Goal: Information Seeking & Learning: Learn about a topic

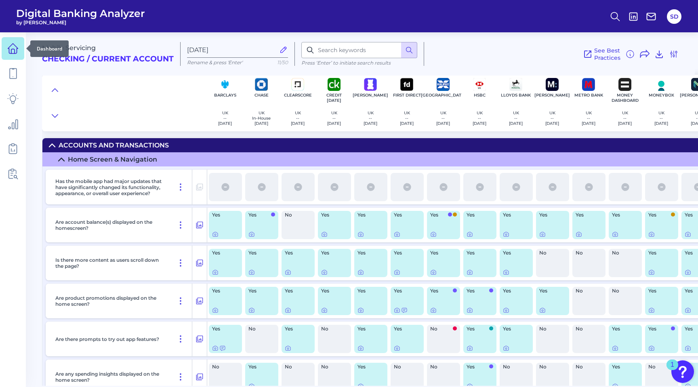
click at [14, 47] on icon at bounding box center [12, 48] width 11 height 11
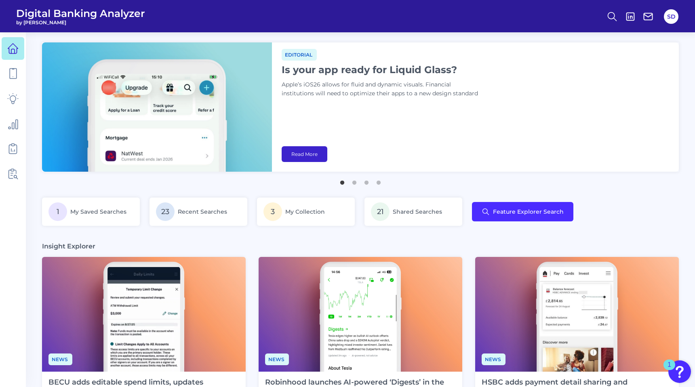
click at [306, 151] on link "Read More" at bounding box center [305, 154] width 46 height 16
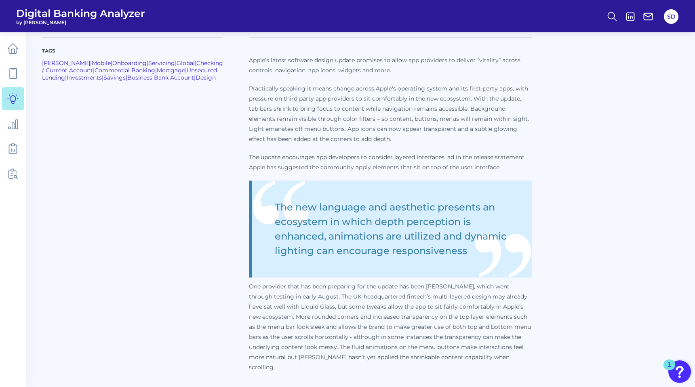
scroll to position [306, 0]
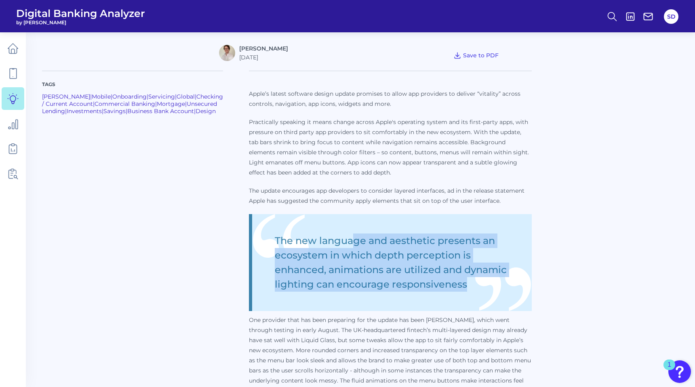
drag, startPoint x: 321, startPoint y: 237, endPoint x: 416, endPoint y: 294, distance: 110.4
click at [415, 292] on blockquote "The new language and aesthetic presents an ecosystem in which depth perception …" at bounding box center [390, 262] width 283 height 97
click at [416, 294] on blockquote "The new language and aesthetic presents an ecosystem in which depth perception …" at bounding box center [390, 262] width 283 height 97
drag, startPoint x: 358, startPoint y: 240, endPoint x: 447, endPoint y: 293, distance: 103.6
click at [447, 292] on blockquote "The new language and aesthetic presents an ecosystem in which depth perception …" at bounding box center [390, 262] width 283 height 97
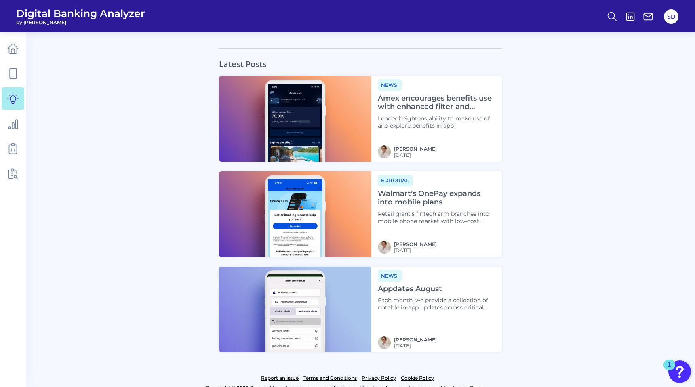
scroll to position [806, 0]
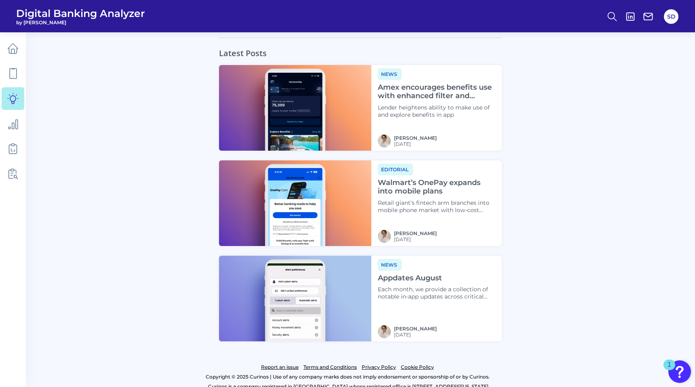
click at [441, 84] on h4 "Amex encourages benefits use with enhanced filter and display" at bounding box center [437, 91] width 118 height 17
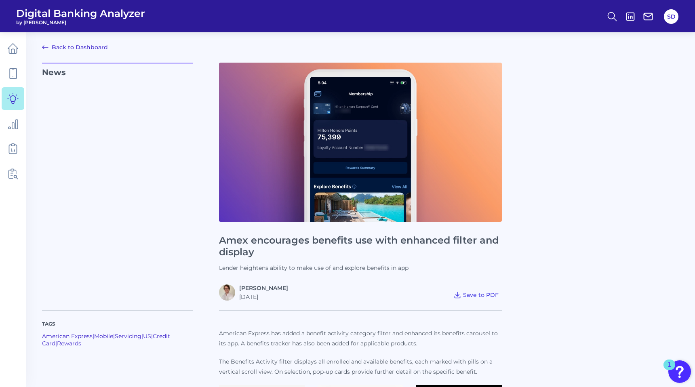
click at [372, 149] on img at bounding box center [360, 142] width 283 height 159
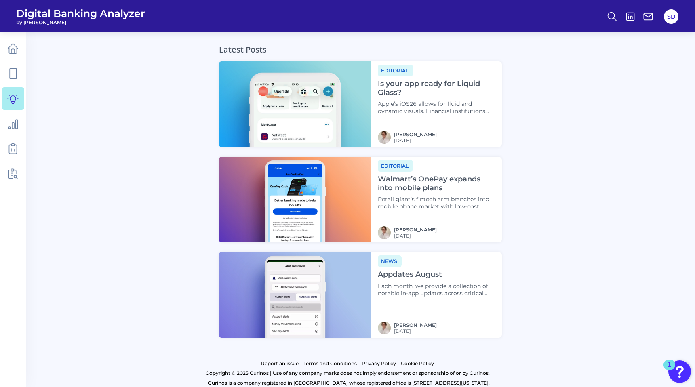
scroll to position [841, 0]
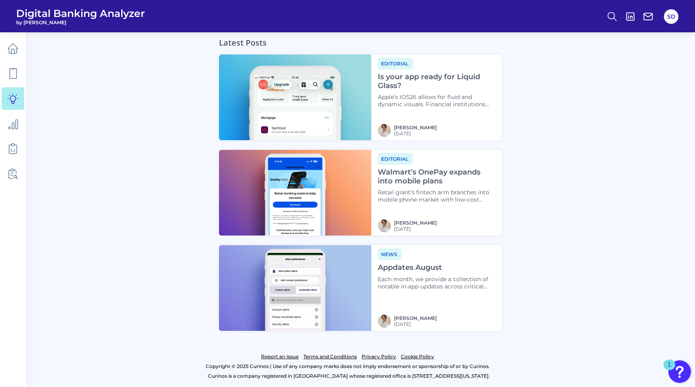
click at [408, 267] on h4 "Appdates August" at bounding box center [437, 267] width 118 height 9
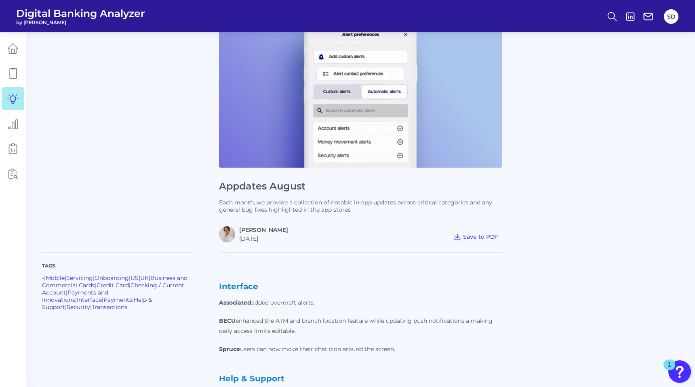
scroll to position [62, 0]
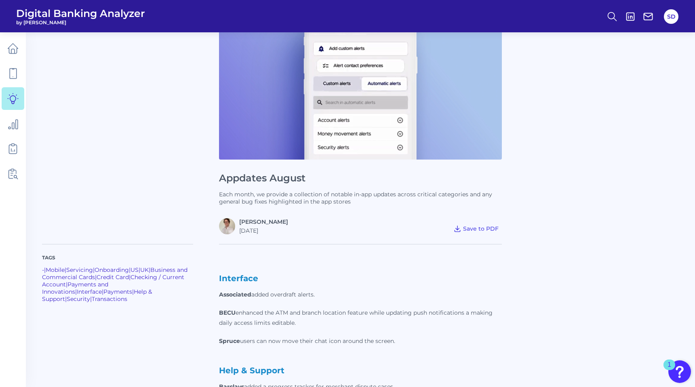
click at [323, 192] on p "Each month, we provide a collection of notable in-app updates across critical c…" at bounding box center [360, 198] width 283 height 15
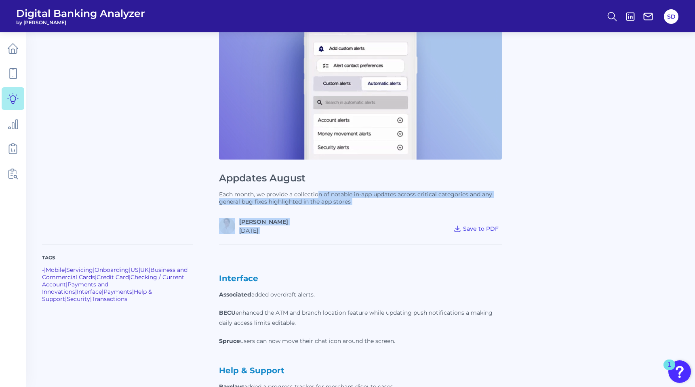
drag, startPoint x: 316, startPoint y: 193, endPoint x: 377, endPoint y: 205, distance: 62.1
click at [377, 205] on div "Appdates August Each month, we provide a collection of notable in-app updates a…" at bounding box center [360, 117] width 283 height 234
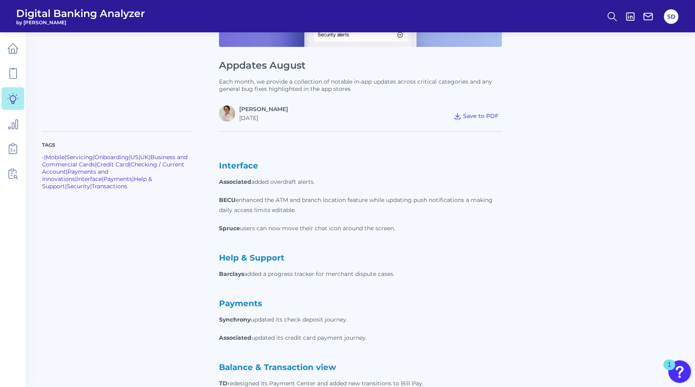
scroll to position [232, 0]
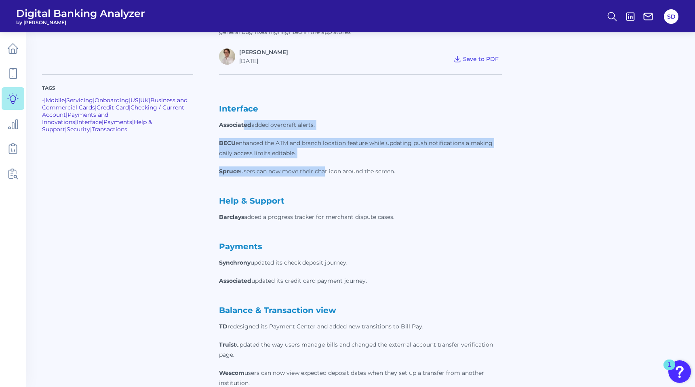
drag, startPoint x: 244, startPoint y: 121, endPoint x: 324, endPoint y: 166, distance: 92.4
click at [324, 166] on p "Interface Associated added overdraft alerts. BECU enhanced the ATM and branch l…" at bounding box center [360, 332] width 283 height 457
click at [324, 166] on p "Spruce users can now move their chat icon around the screen." at bounding box center [360, 171] width 283 height 10
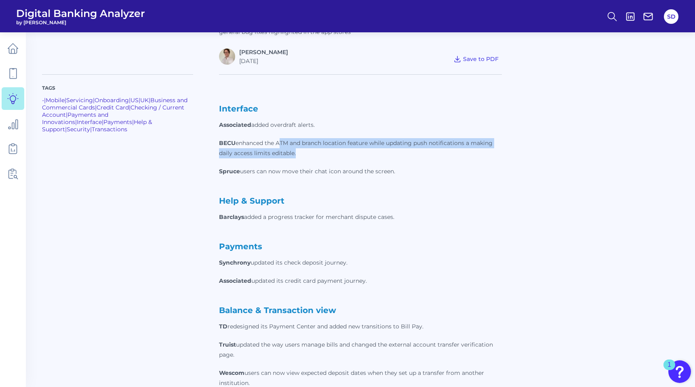
drag, startPoint x: 282, startPoint y: 142, endPoint x: 324, endPoint y: 158, distance: 44.9
click at [324, 158] on p "Interface Associated added overdraft alerts. BECU enhanced the ATM and branch l…" at bounding box center [360, 332] width 283 height 457
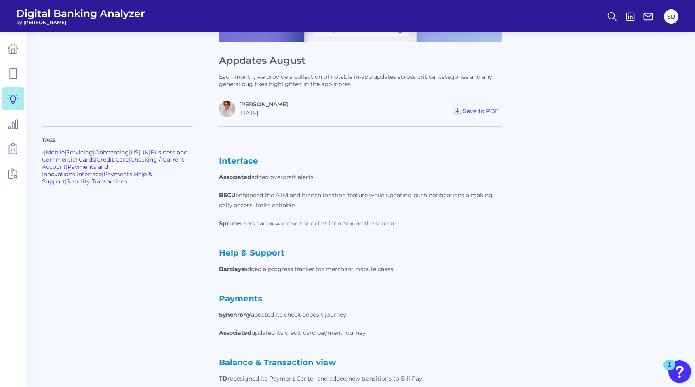
scroll to position [311, 0]
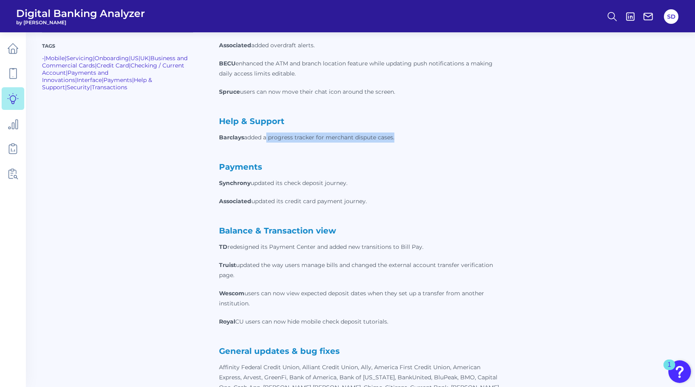
drag, startPoint x: 268, startPoint y: 135, endPoint x: 435, endPoint y: 154, distance: 167.9
click at [435, 154] on p "Interface Associated added overdraft alerts. BECU enhanced the ATM and branch l…" at bounding box center [360, 252] width 283 height 457
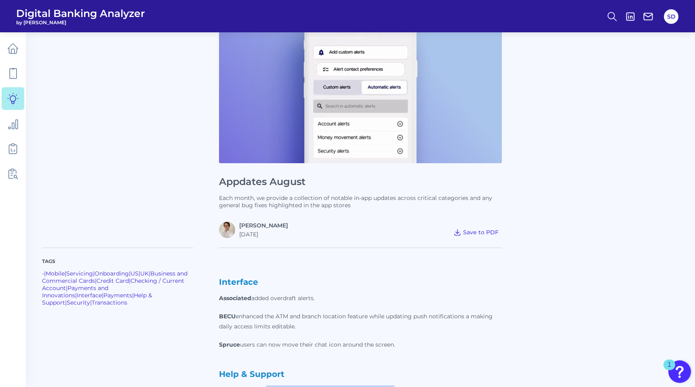
scroll to position [76, 0]
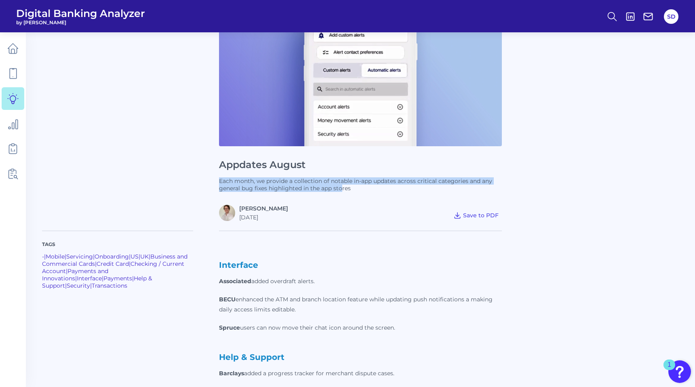
drag, startPoint x: 271, startPoint y: 175, endPoint x: 343, endPoint y: 187, distance: 72.4
click at [343, 187] on div "Appdates August Each month, we provide a collection of notable in-app updates a…" at bounding box center [360, 104] width 283 height 234
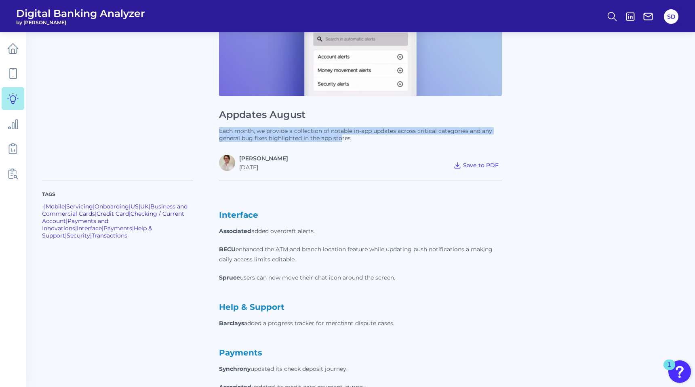
scroll to position [146, 0]
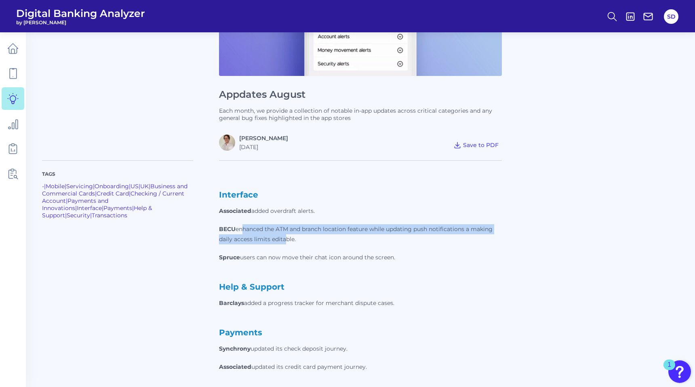
drag, startPoint x: 246, startPoint y: 225, endPoint x: 285, endPoint y: 235, distance: 40.0
click at [285, 235] on p "BECU enhanced the ATM and branch location feature while updating push notificat…" at bounding box center [360, 234] width 283 height 20
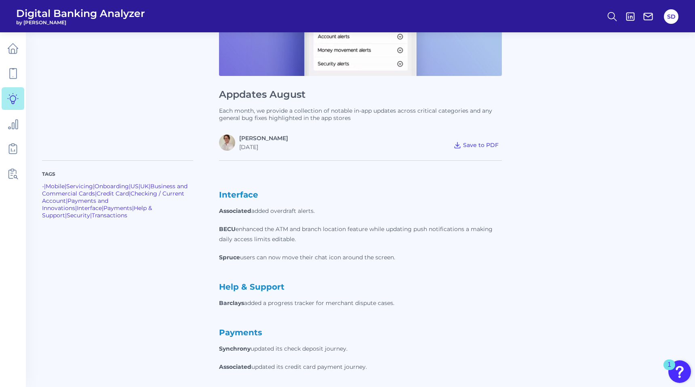
click at [225, 227] on strong "BECU" at bounding box center [227, 228] width 17 height 7
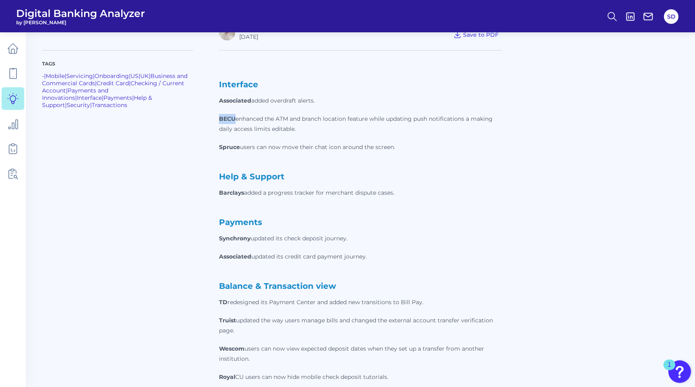
scroll to position [264, 0]
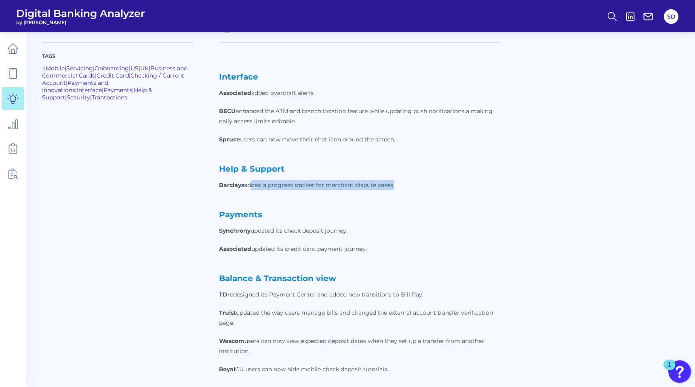
drag, startPoint x: 256, startPoint y: 185, endPoint x: 379, endPoint y: 192, distance: 122.6
click at [379, 191] on p "Interface Associated added overdraft alerts. BECU enhanced the ATM and branch l…" at bounding box center [360, 300] width 283 height 457
click at [379, 192] on p "Interface Associated added overdraft alerts. BECU enhanced the ATM and branch l…" at bounding box center [360, 300] width 283 height 457
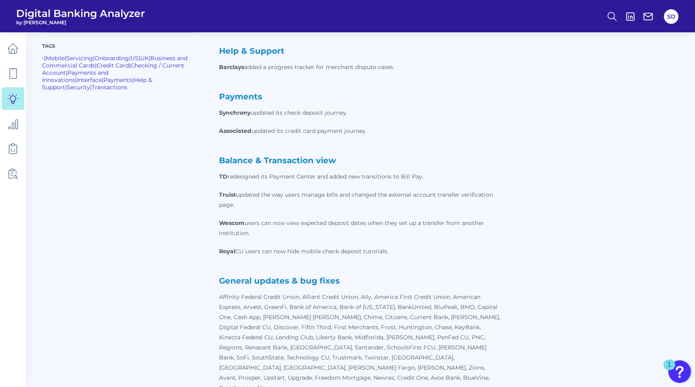
scroll to position [417, 0]
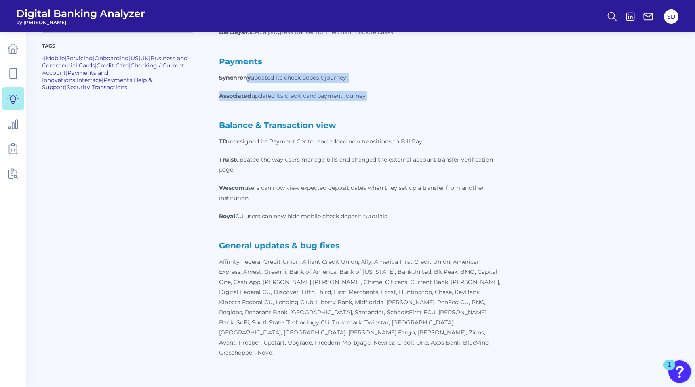
drag, startPoint x: 246, startPoint y: 72, endPoint x: 393, endPoint y: 122, distance: 155.6
click at [392, 120] on p "Interface Associated added overdraft alerts. BECU enhanced the ATM and branch l…" at bounding box center [360, 147] width 283 height 457
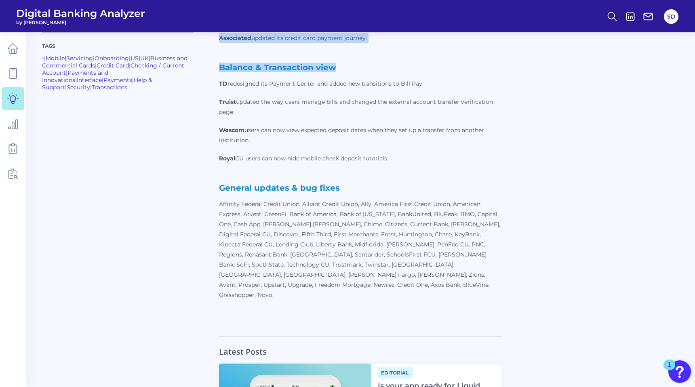
scroll to position [475, 0]
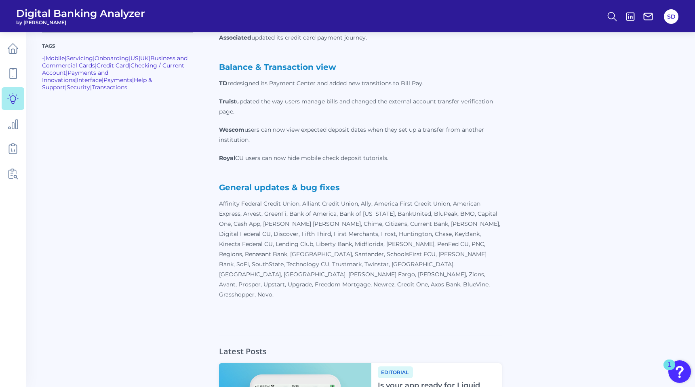
click at [380, 107] on p "Truist updated the way users manage bills and changed the external account tran…" at bounding box center [360, 107] width 283 height 20
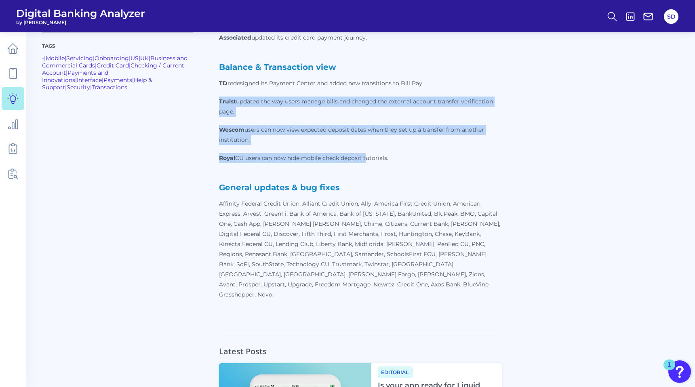
drag, startPoint x: 260, startPoint y: 87, endPoint x: 370, endPoint y: 162, distance: 132.9
click at [370, 162] on p "Interface Associated added overdraft alerts. BECU enhanced the ATM and branch l…" at bounding box center [360, 89] width 283 height 457
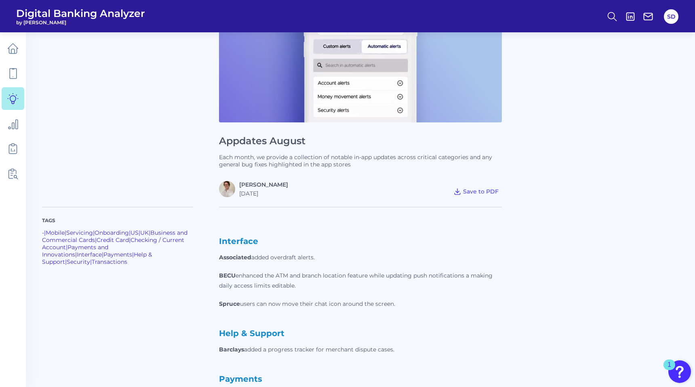
scroll to position [0, 0]
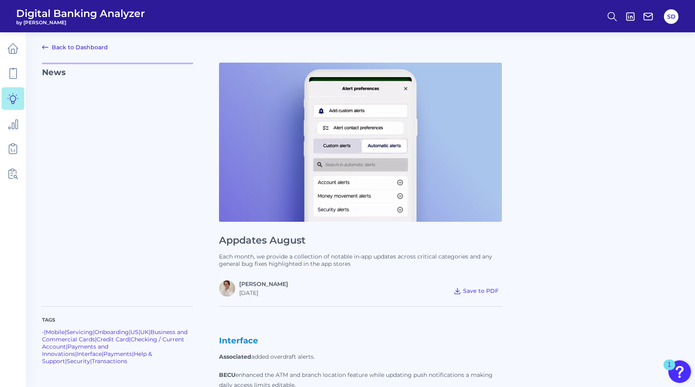
click at [46, 45] on icon at bounding box center [45, 47] width 10 height 10
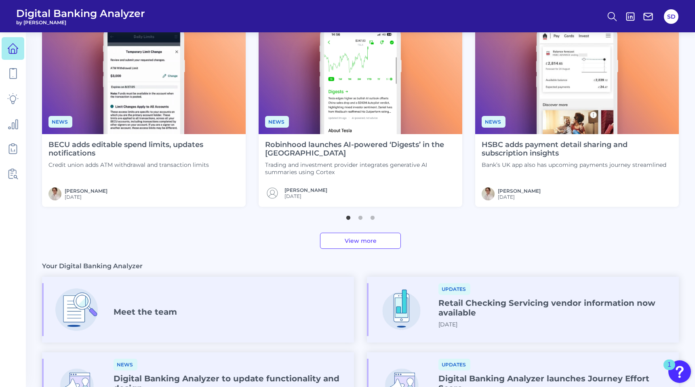
scroll to position [366, 0]
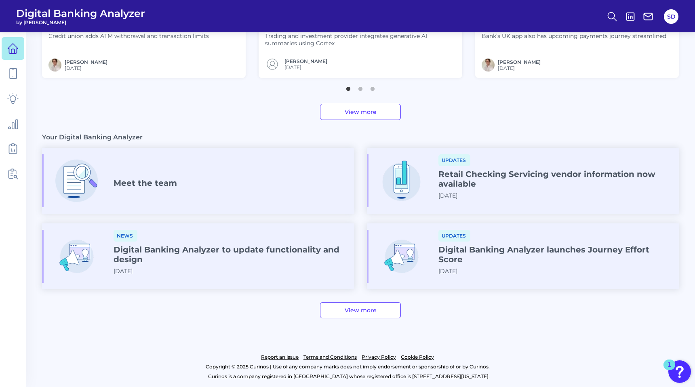
click at [355, 113] on link "View more" at bounding box center [360, 112] width 81 height 16
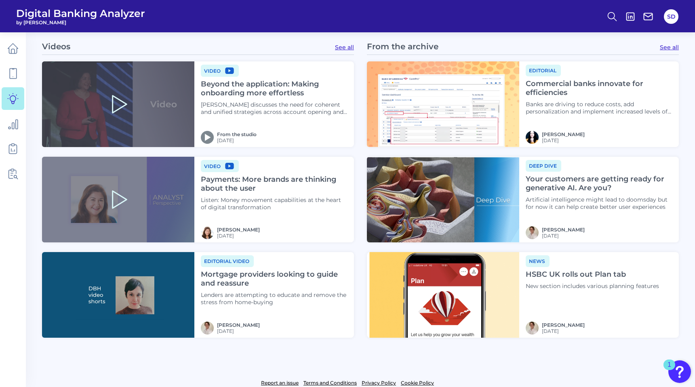
scroll to position [929, 0]
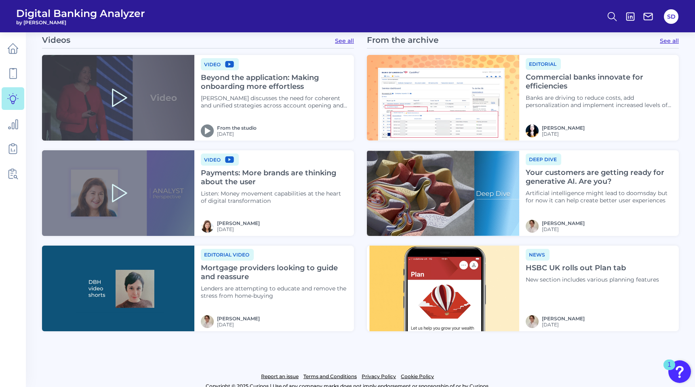
click at [456, 273] on img at bounding box center [443, 289] width 152 height 86
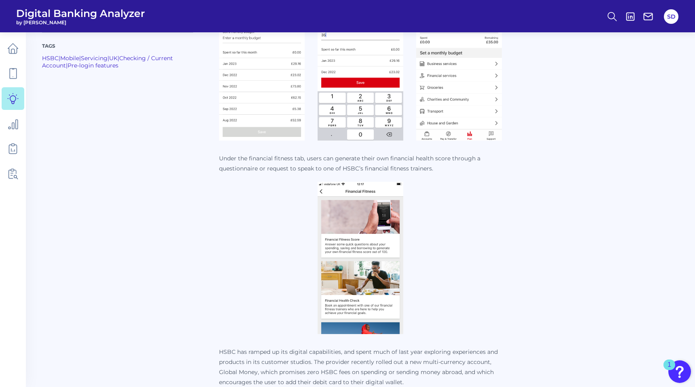
scroll to position [792, 0]
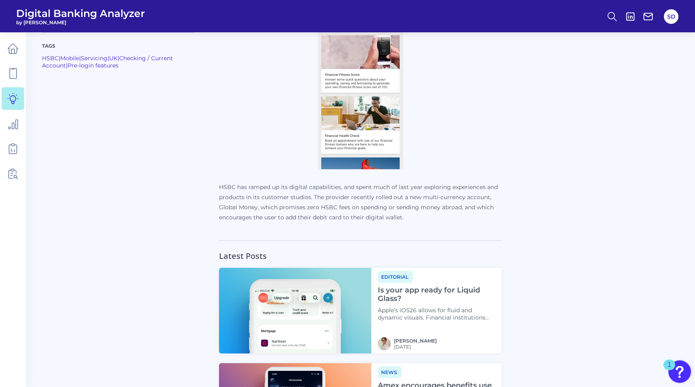
drag, startPoint x: 266, startPoint y: 187, endPoint x: 333, endPoint y: 203, distance: 68.4
click at [333, 203] on p "HSBC has ramped up its digital capabilities, and spent much of last year explor…" at bounding box center [360, 202] width 283 height 40
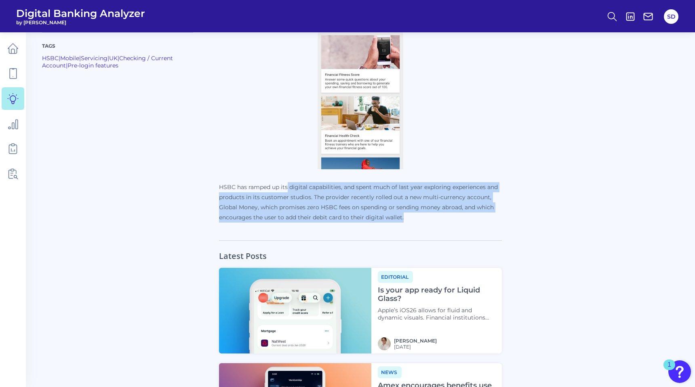
drag, startPoint x: 295, startPoint y: 185, endPoint x: 427, endPoint y: 225, distance: 138.0
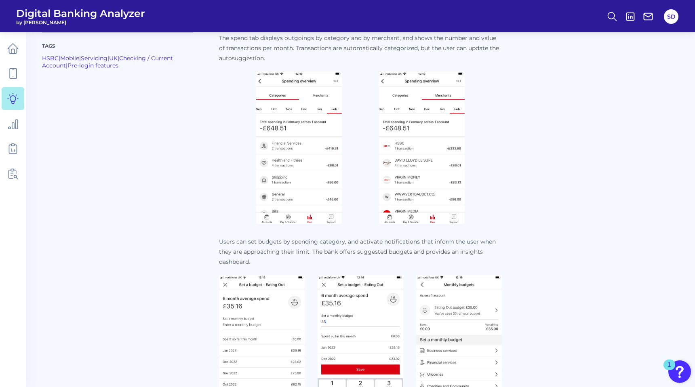
scroll to position [374, 0]
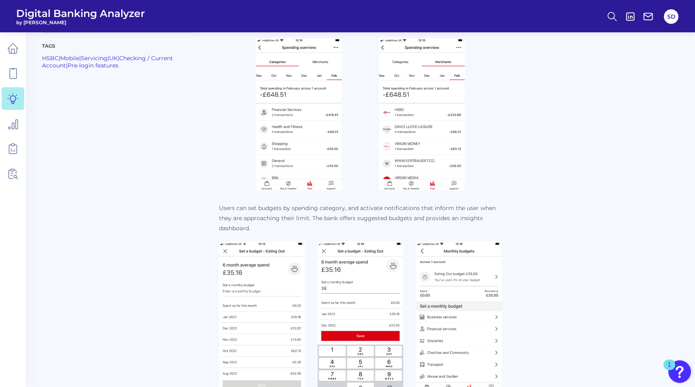
click at [297, 109] on img at bounding box center [299, 114] width 86 height 152
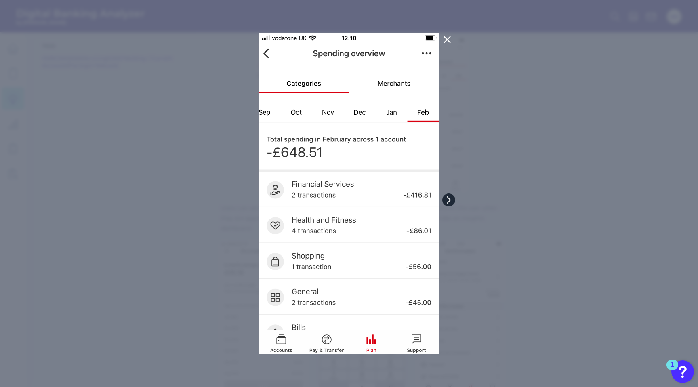
click at [448, 199] on icon at bounding box center [448, 199] width 7 height 7
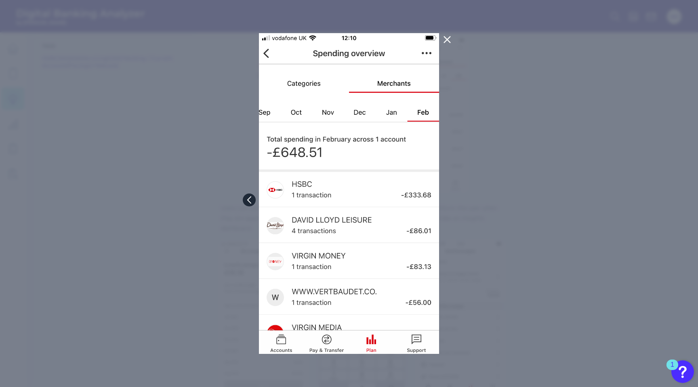
click at [250, 197] on icon at bounding box center [249, 200] width 3 height 6
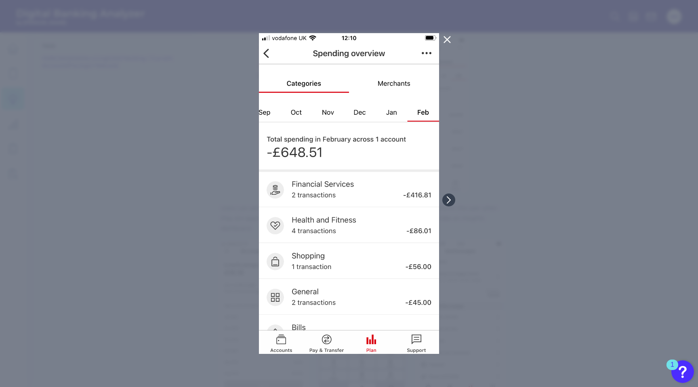
click at [448, 38] on icon at bounding box center [447, 40] width 6 height 6
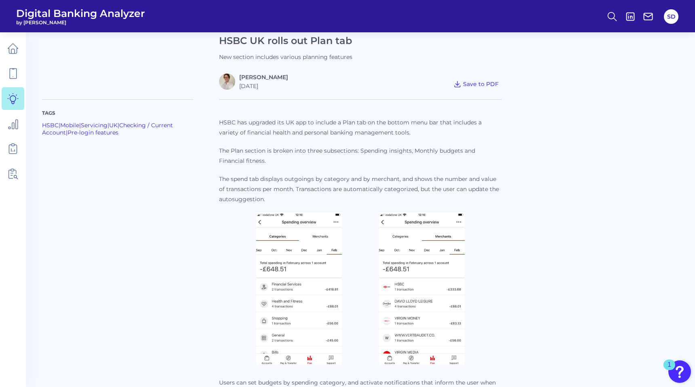
scroll to position [0, 0]
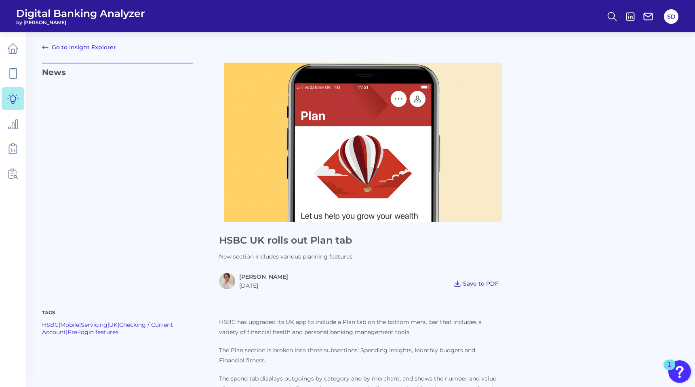
click at [481, 281] on span "Save to PDF" at bounding box center [481, 283] width 36 height 7
